Goal: Transaction & Acquisition: Purchase product/service

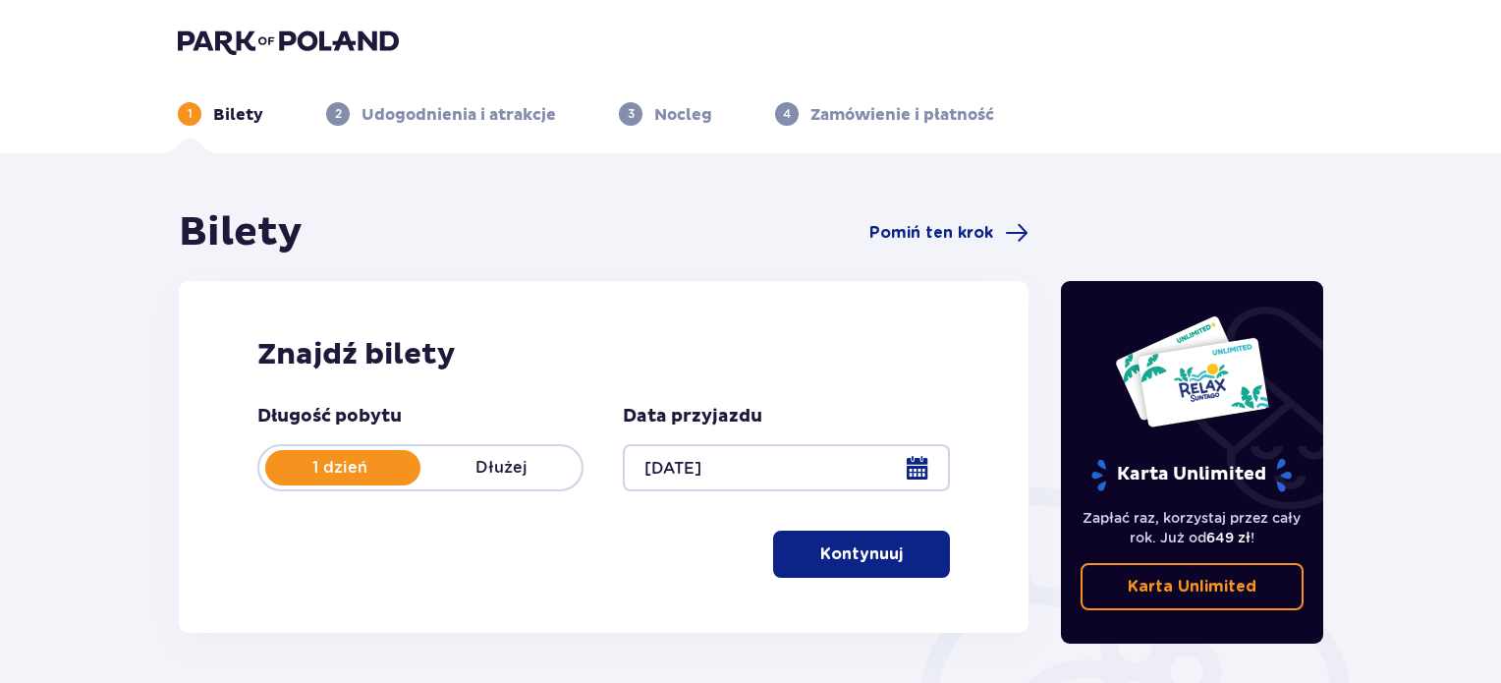
click at [917, 545] on button "Kontynuuj" at bounding box center [861, 553] width 177 height 47
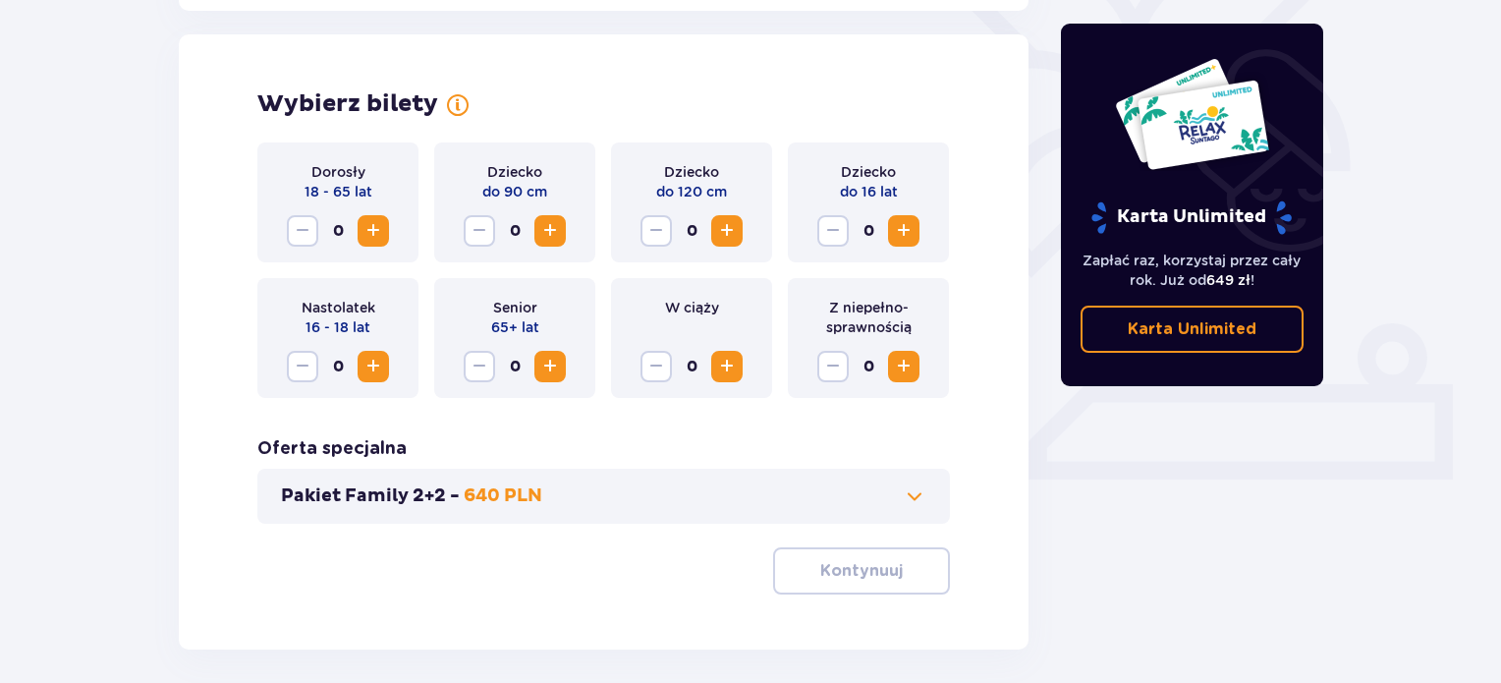
scroll to position [546, 0]
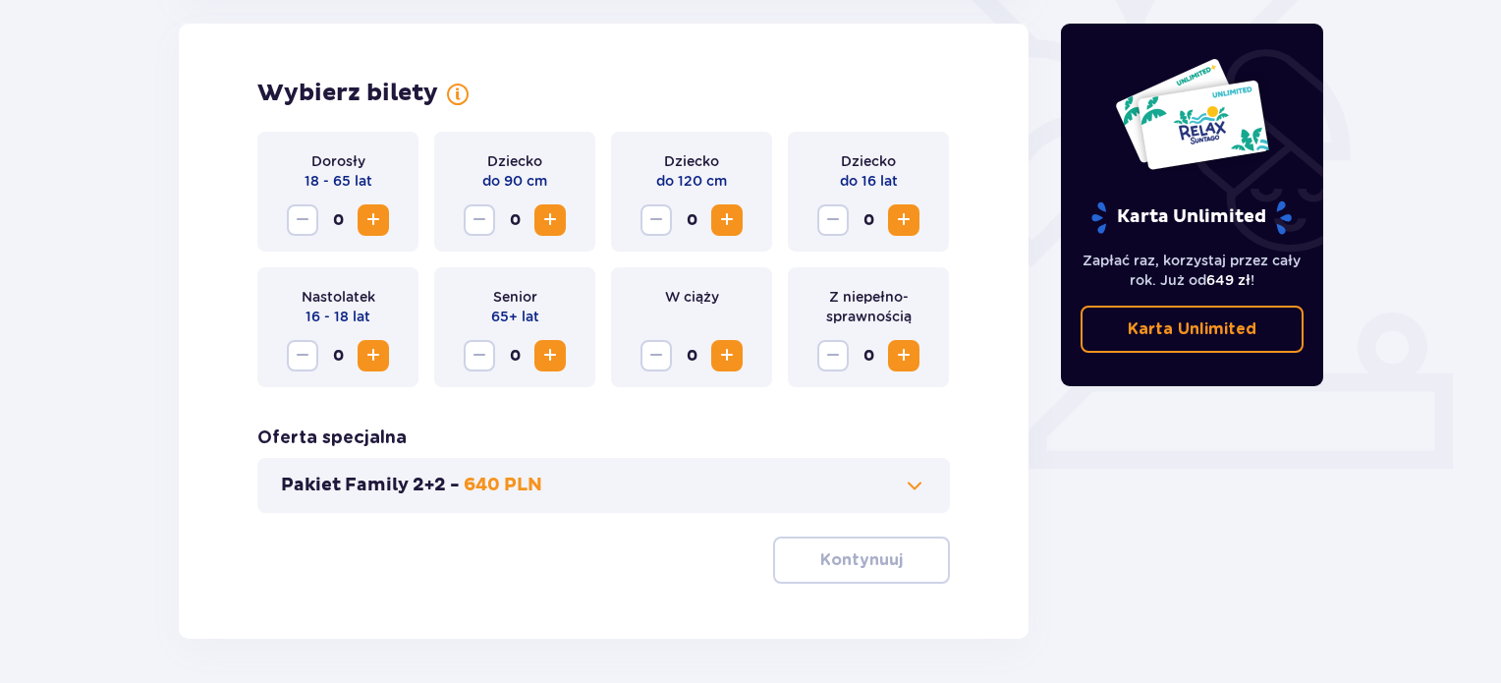
click at [375, 211] on span "Increase" at bounding box center [373, 220] width 24 height 24
click at [723, 211] on span "Increase" at bounding box center [727, 220] width 24 height 24
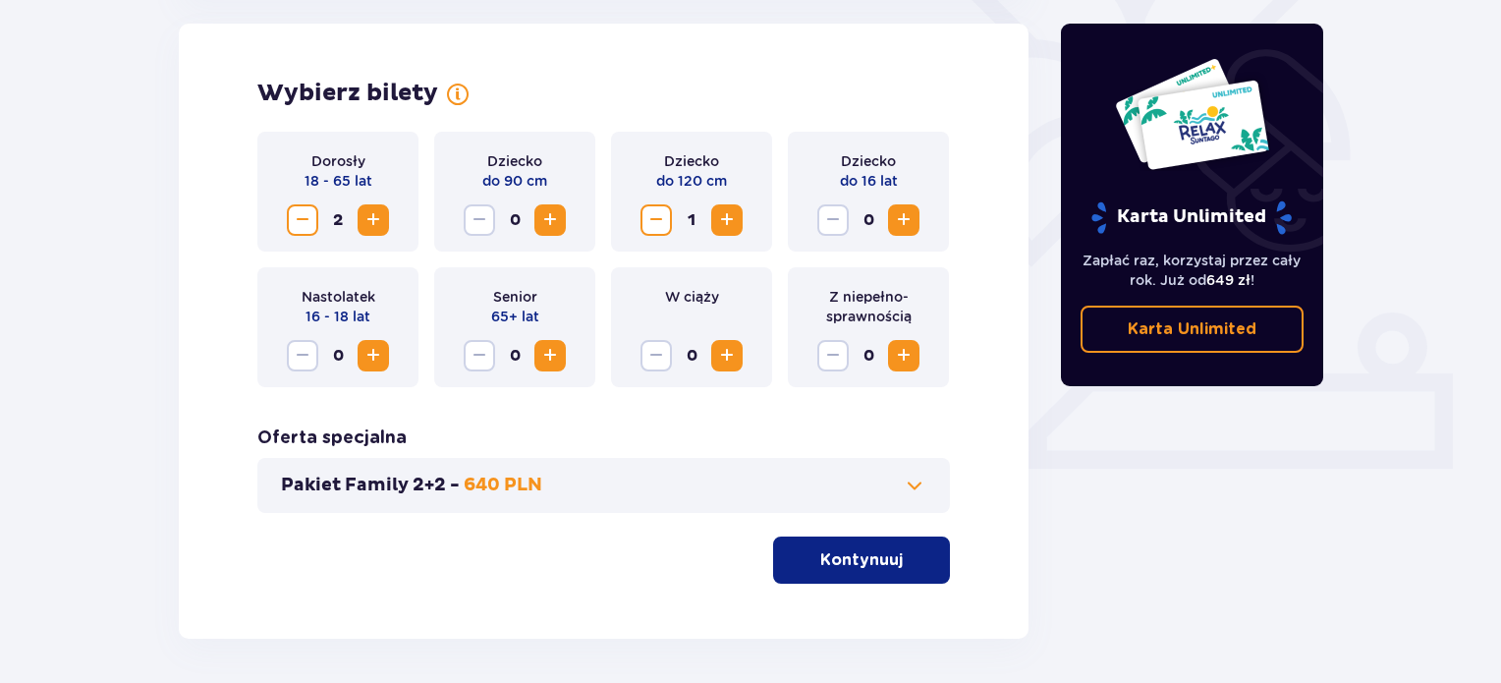
click at [907, 210] on span "Increase" at bounding box center [904, 220] width 24 height 24
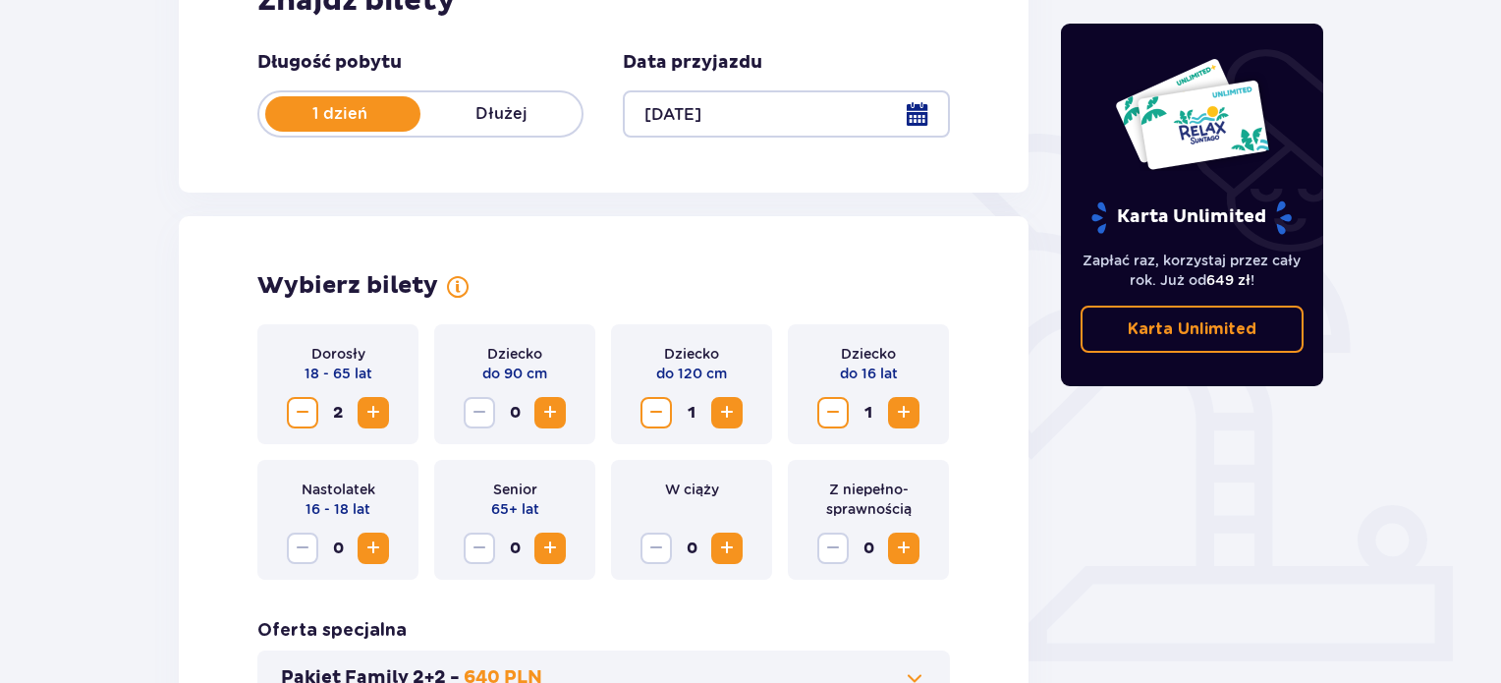
scroll to position [521, 0]
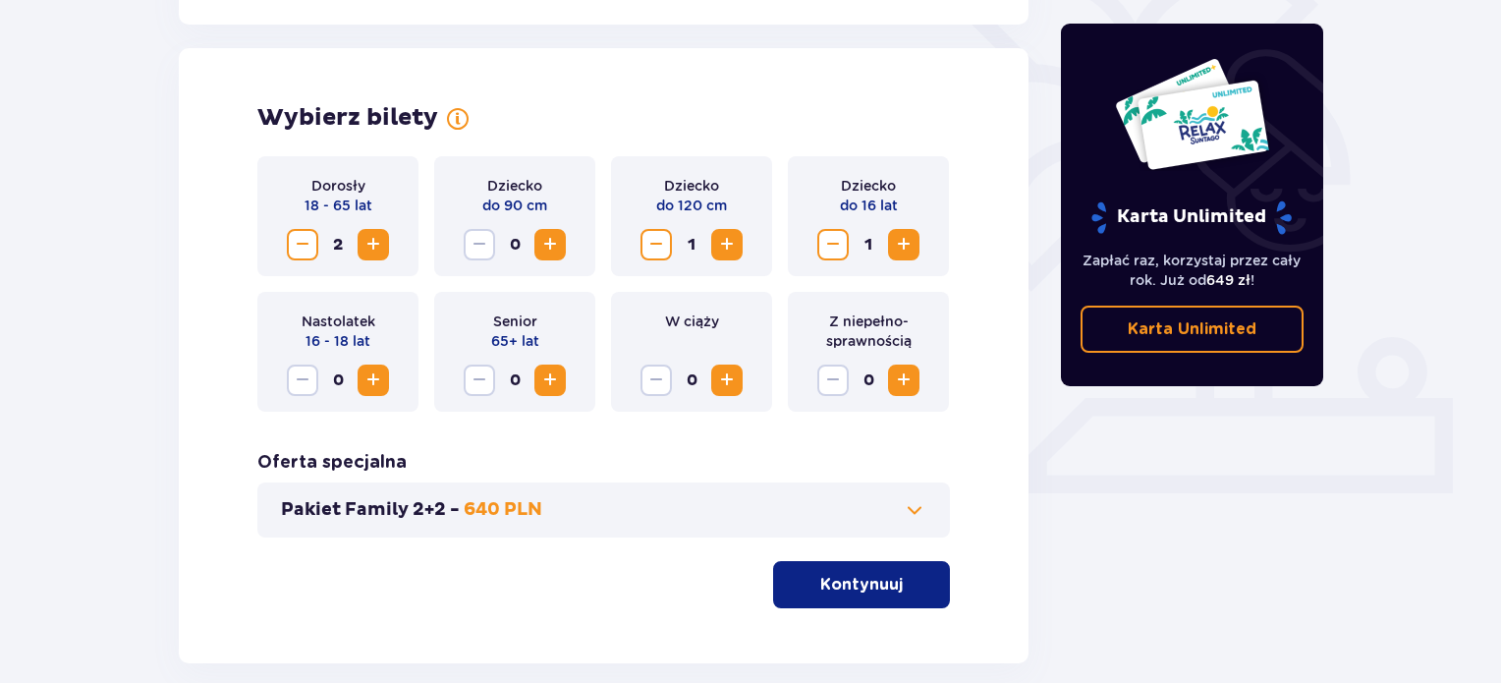
click at [801, 573] on button "Kontynuuj" at bounding box center [861, 584] width 177 height 47
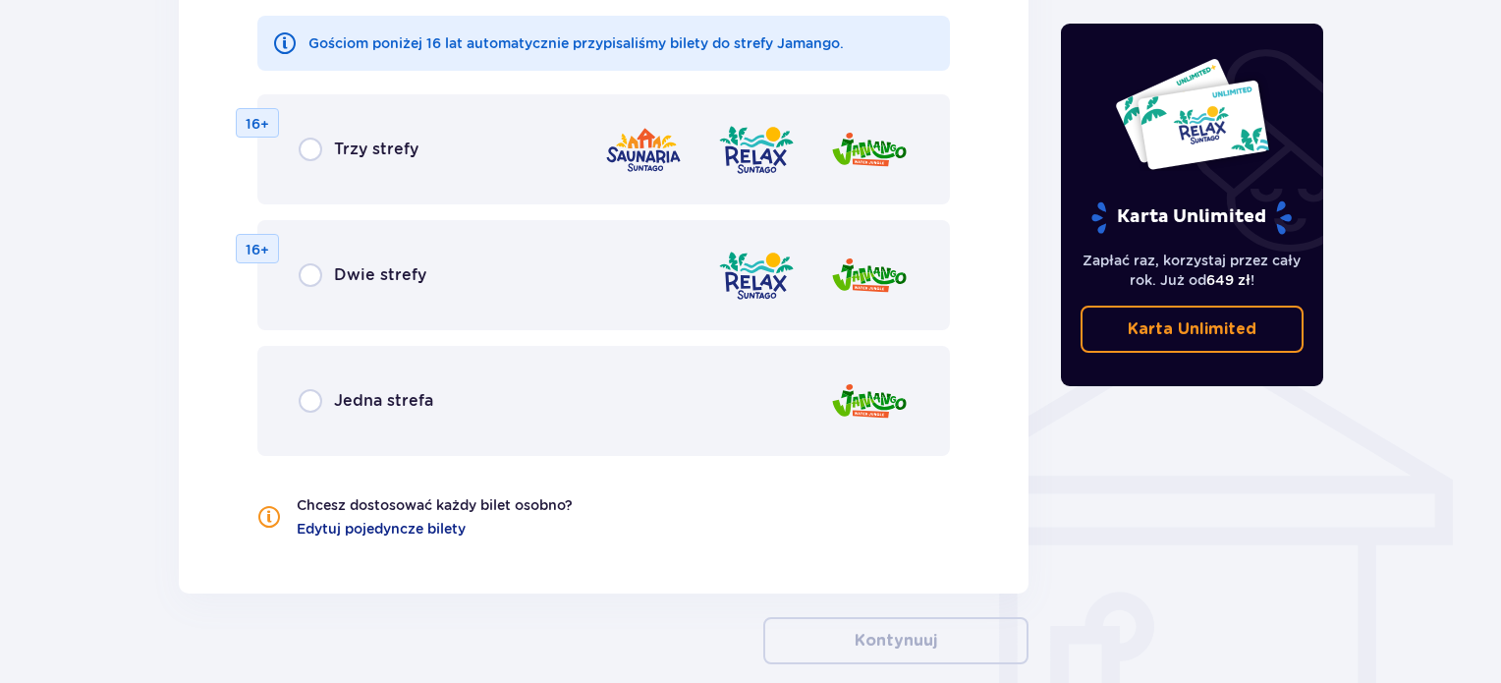
scroll to position [1276, 0]
click at [326, 396] on div "Jedna strefa" at bounding box center [366, 400] width 135 height 24
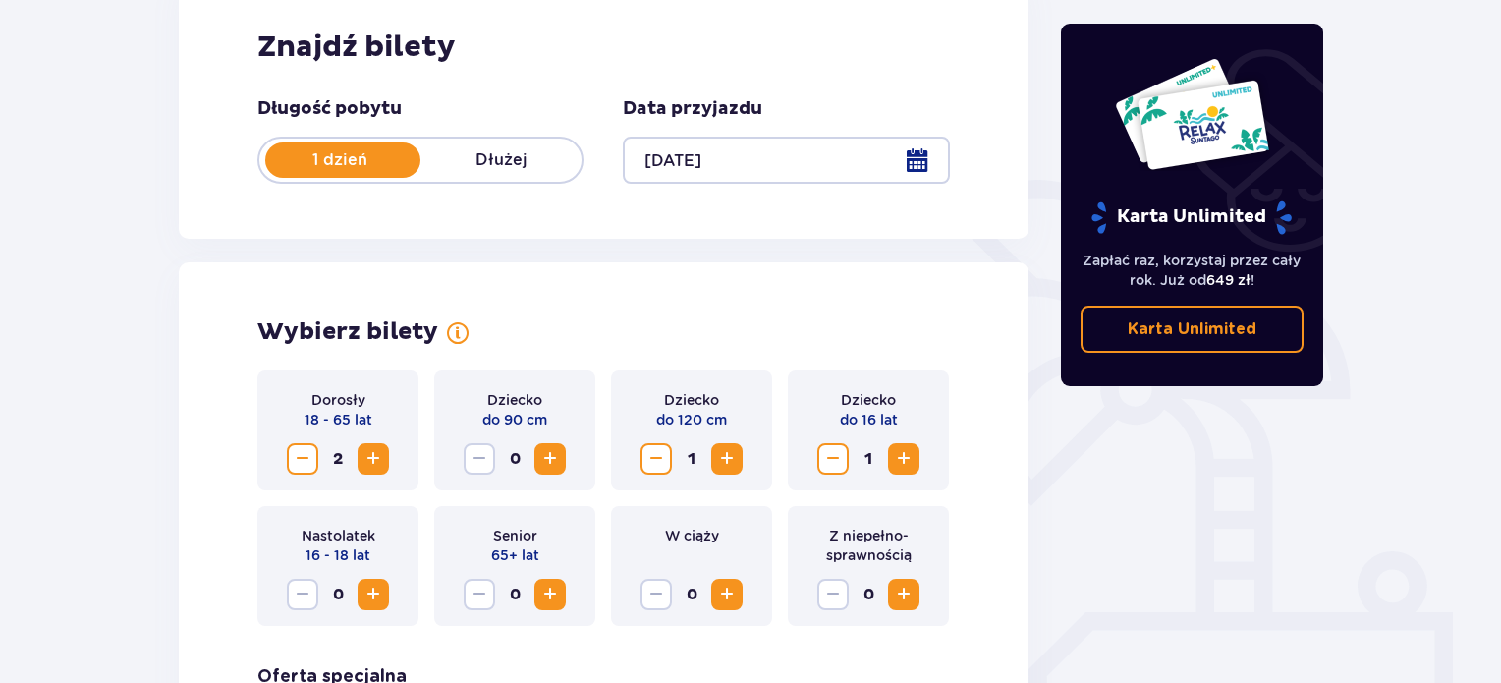
scroll to position [342, 0]
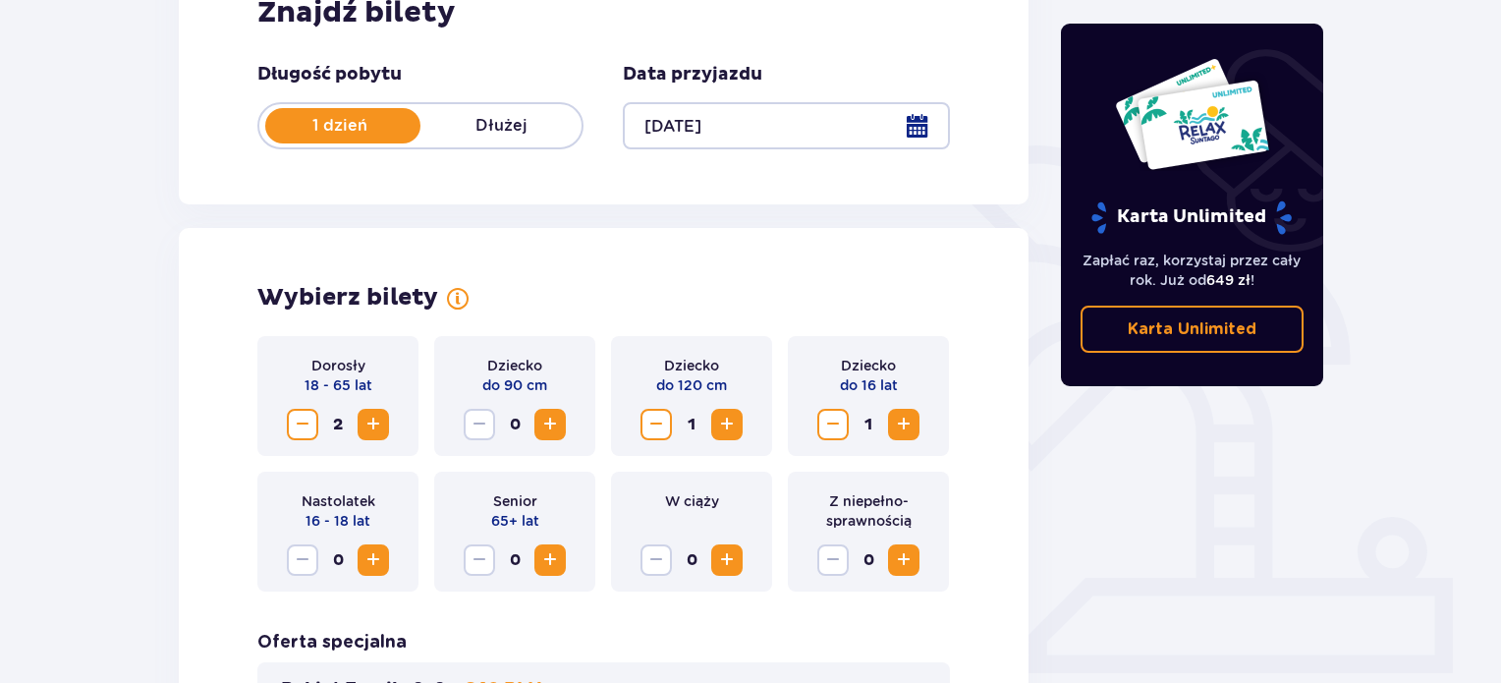
click at [301, 428] on span "Decrease" at bounding box center [303, 424] width 24 height 24
click at [557, 412] on span "Increase" at bounding box center [550, 424] width 24 height 24
click at [486, 415] on span "Decrease" at bounding box center [479, 424] width 24 height 24
click at [664, 420] on span "Decrease" at bounding box center [656, 424] width 24 height 24
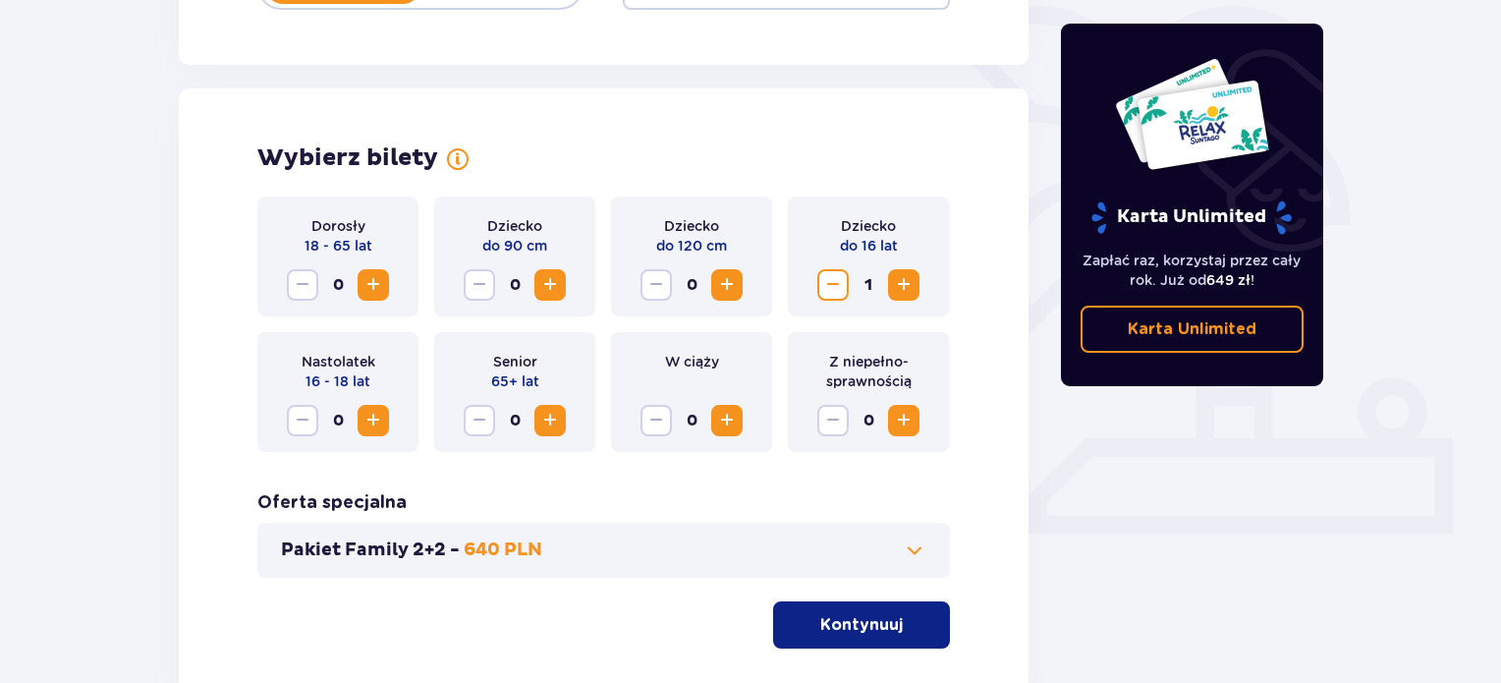
scroll to position [620, 0]
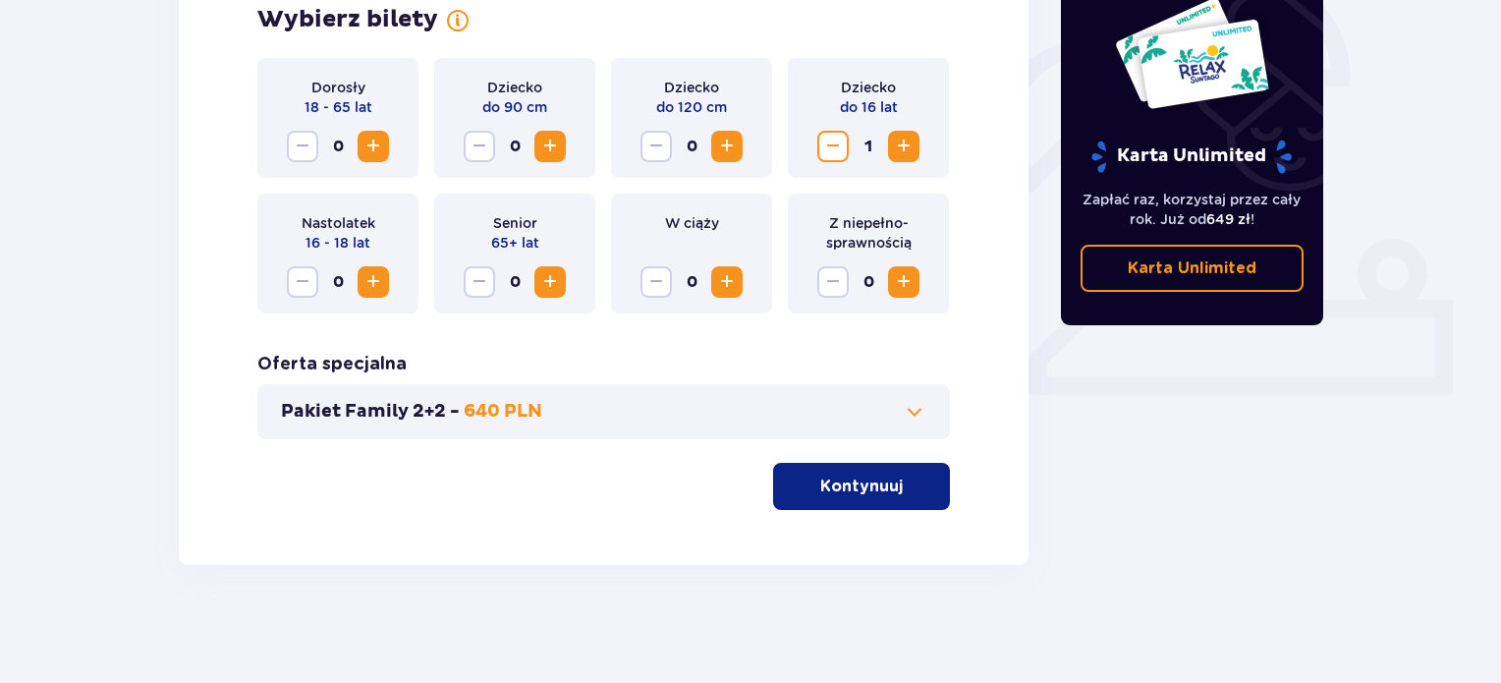
click at [855, 484] on p "Kontynuuj" at bounding box center [861, 486] width 82 height 22
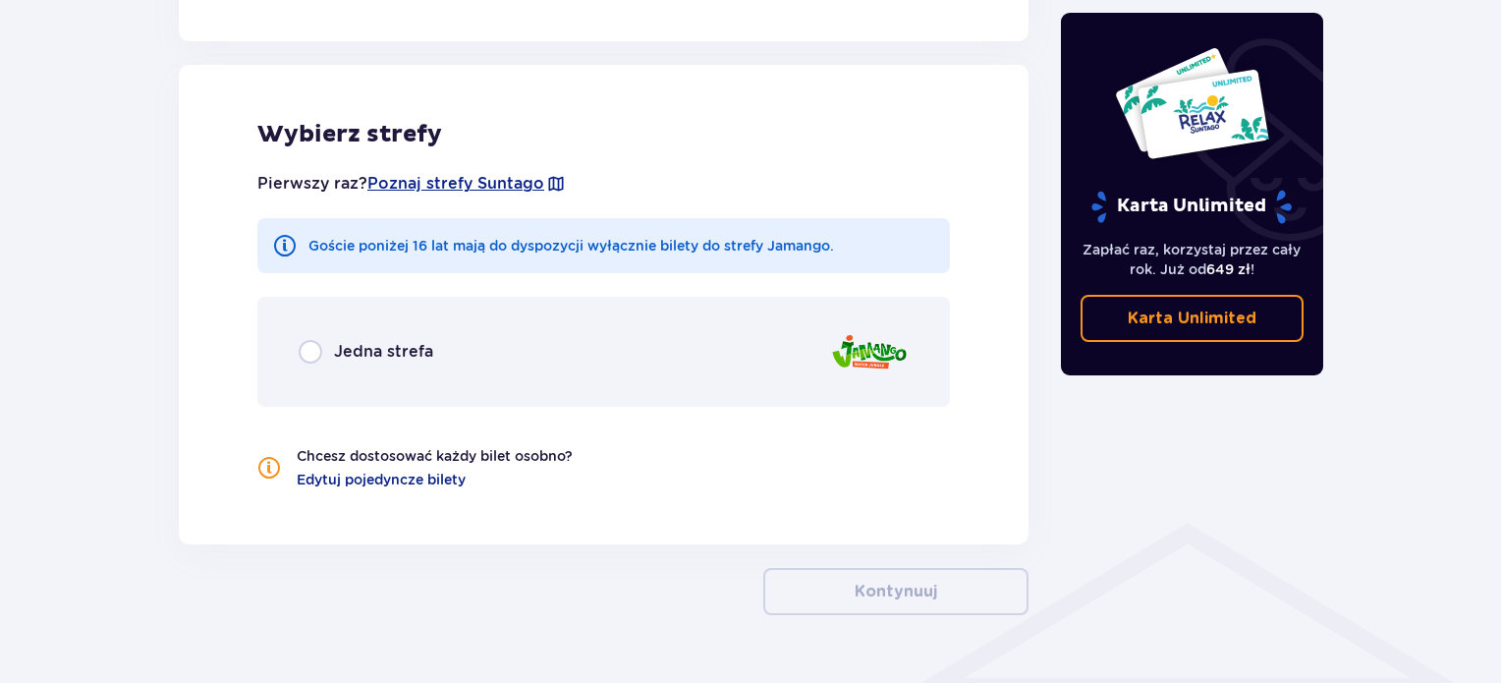
scroll to position [1090, 0]
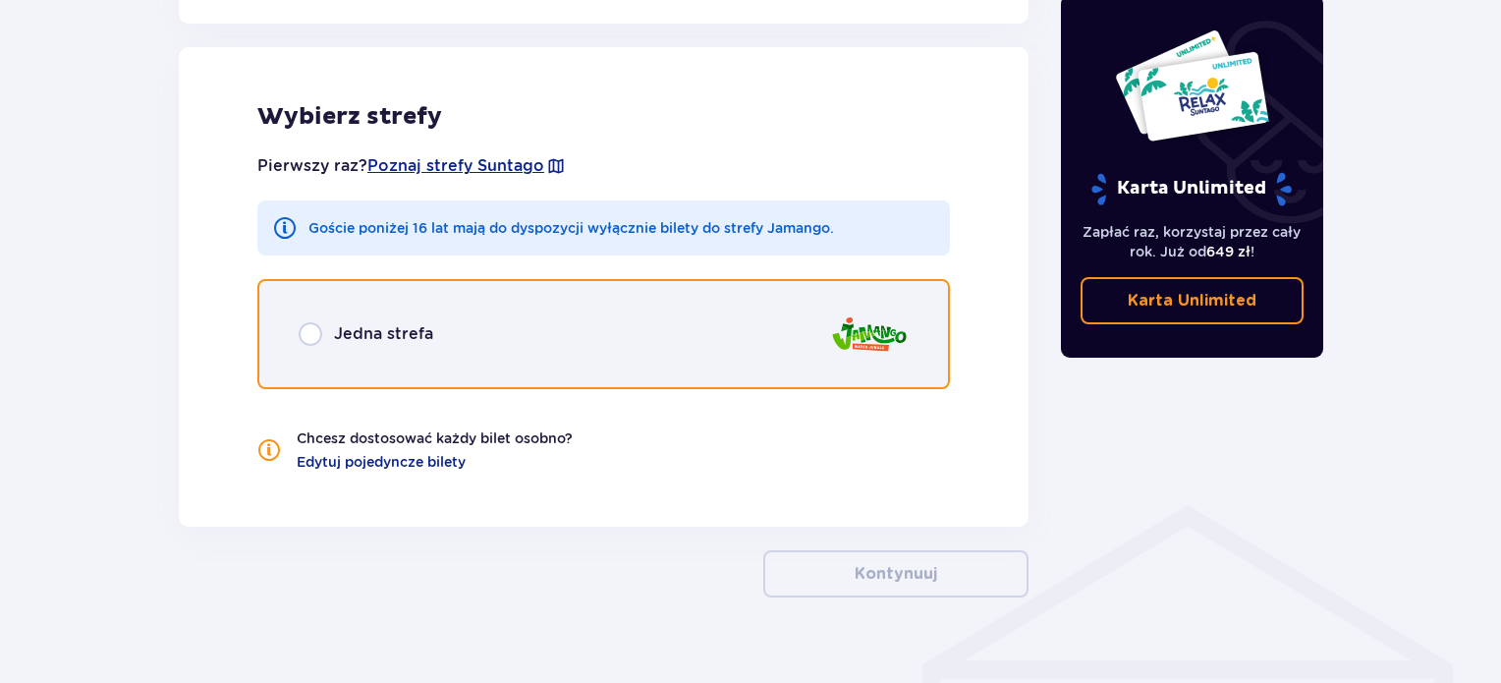
click at [314, 322] on input "radio" at bounding box center [311, 334] width 24 height 24
radio input "true"
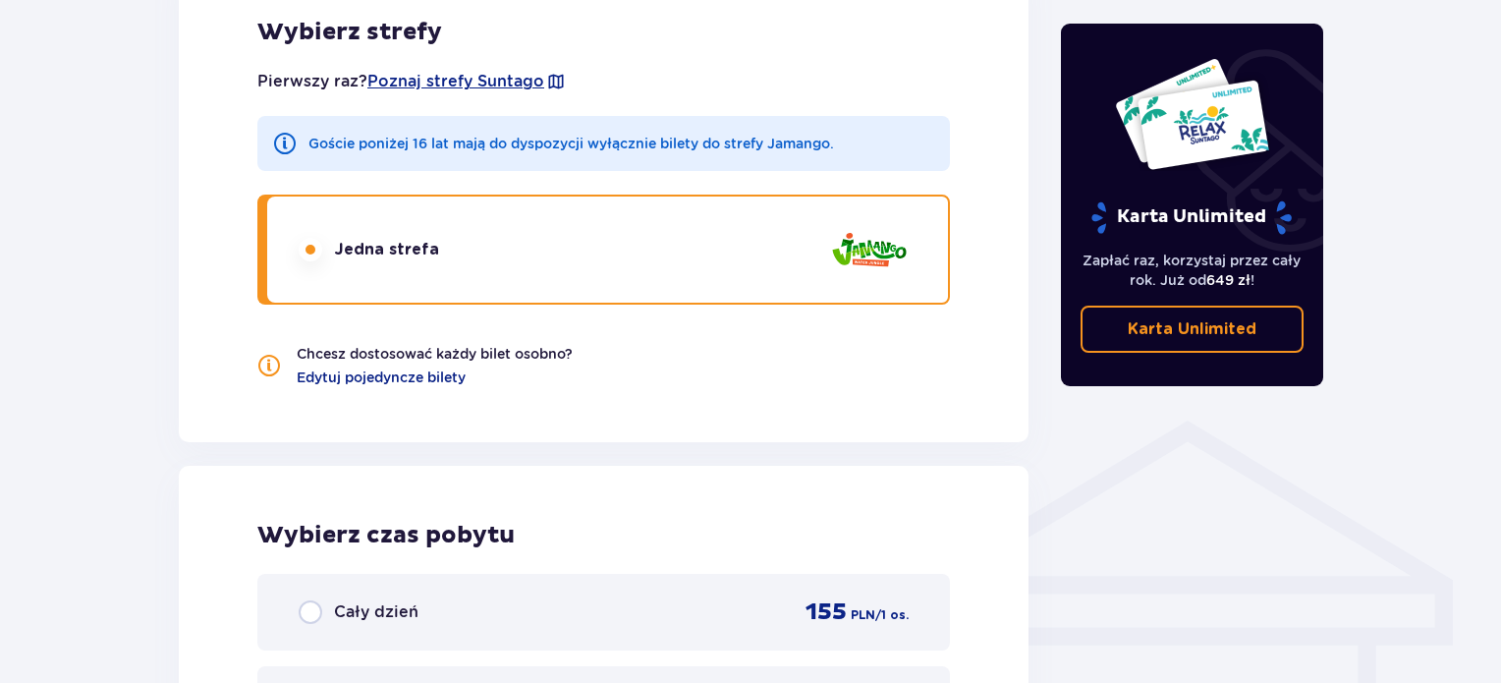
scroll to position [1171, 0]
